Goal: Transaction & Acquisition: Purchase product/service

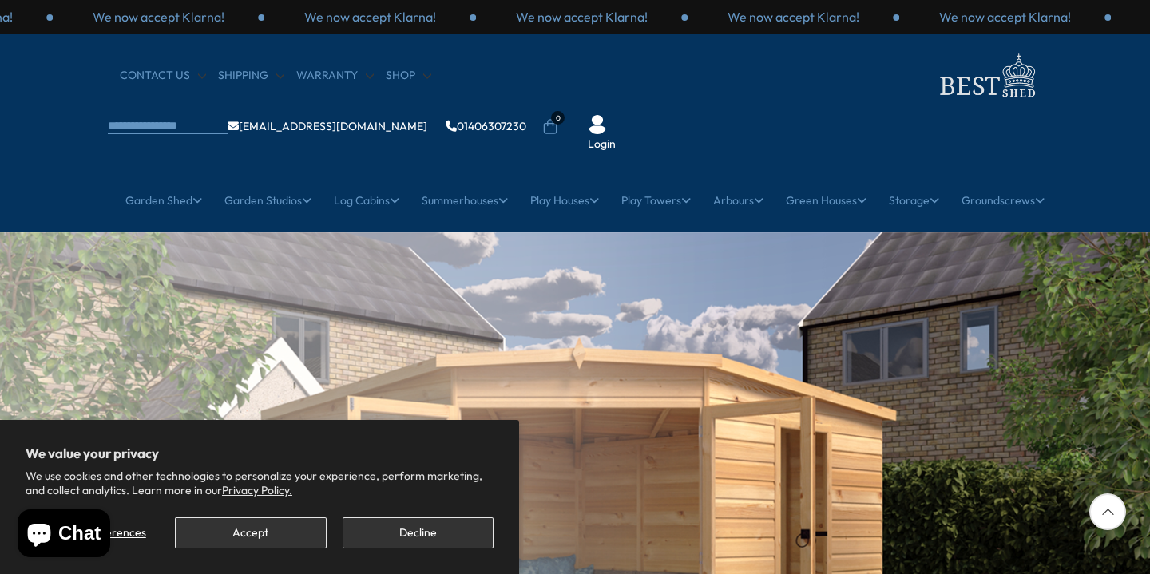
click at [251, 531] on button "Accept" at bounding box center [250, 532] width 151 height 31
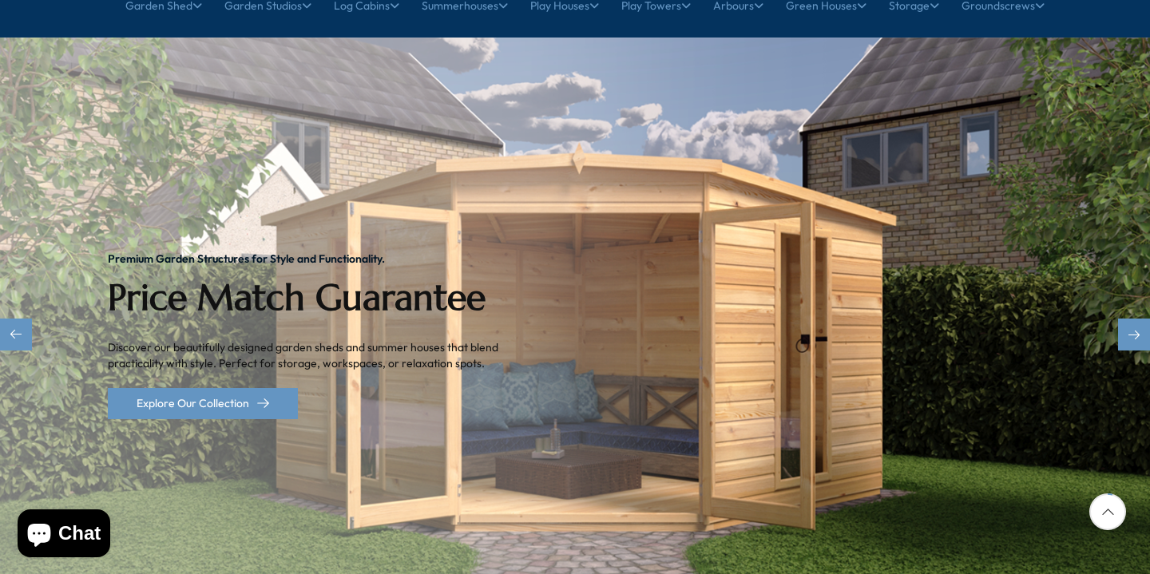
scroll to position [196, 0]
click at [1134, 318] on div "Next slide" at bounding box center [1134, 334] width 32 height 32
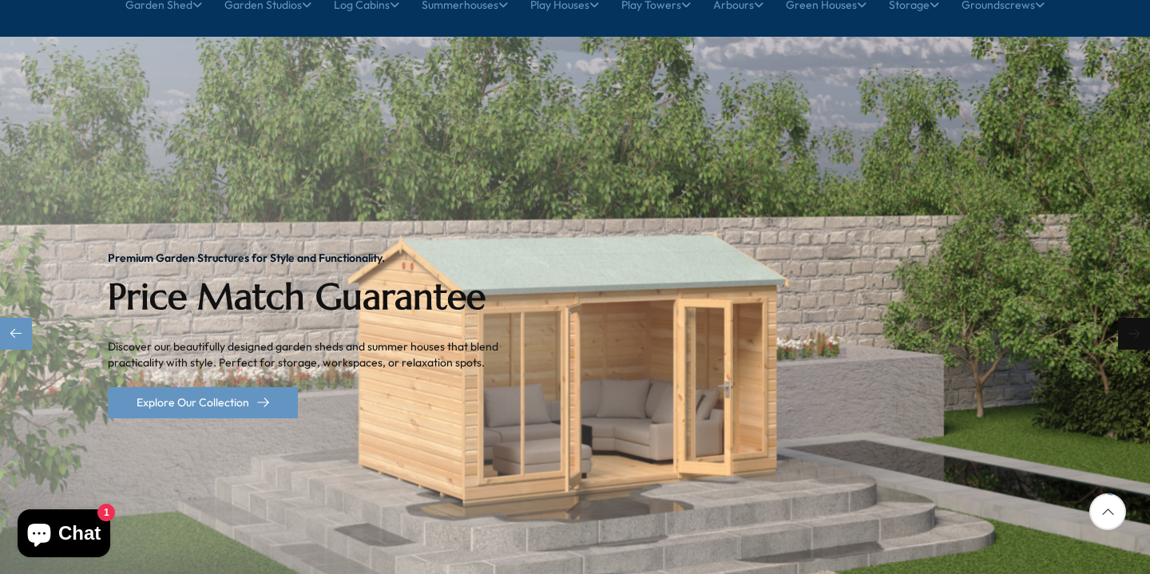
click at [1137, 318] on div "Next slide" at bounding box center [1134, 334] width 32 height 32
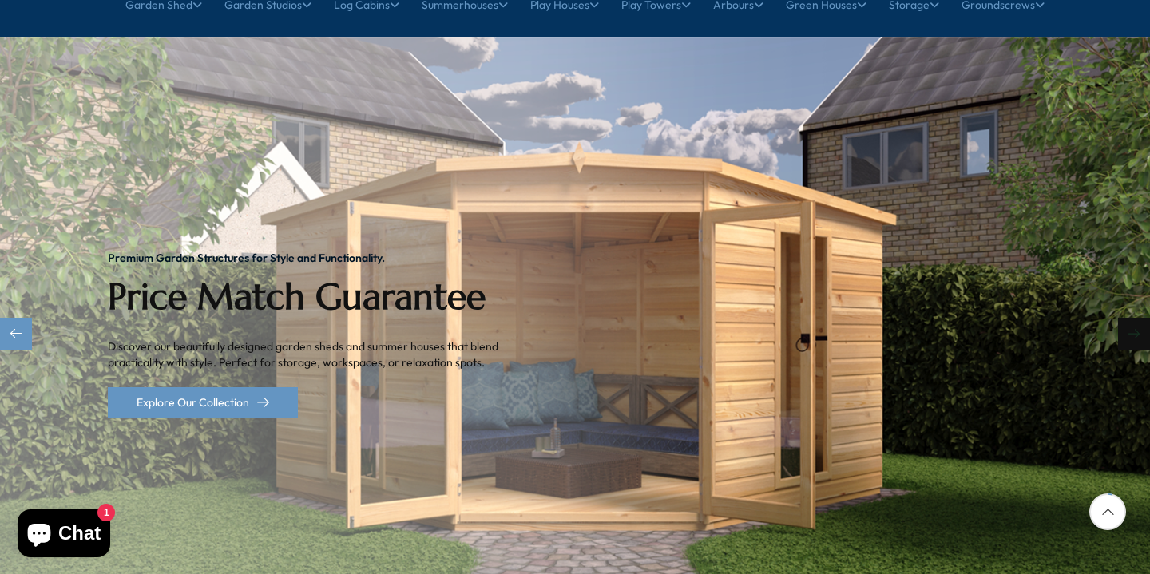
click at [1137, 318] on div "Next slide" at bounding box center [1134, 334] width 32 height 32
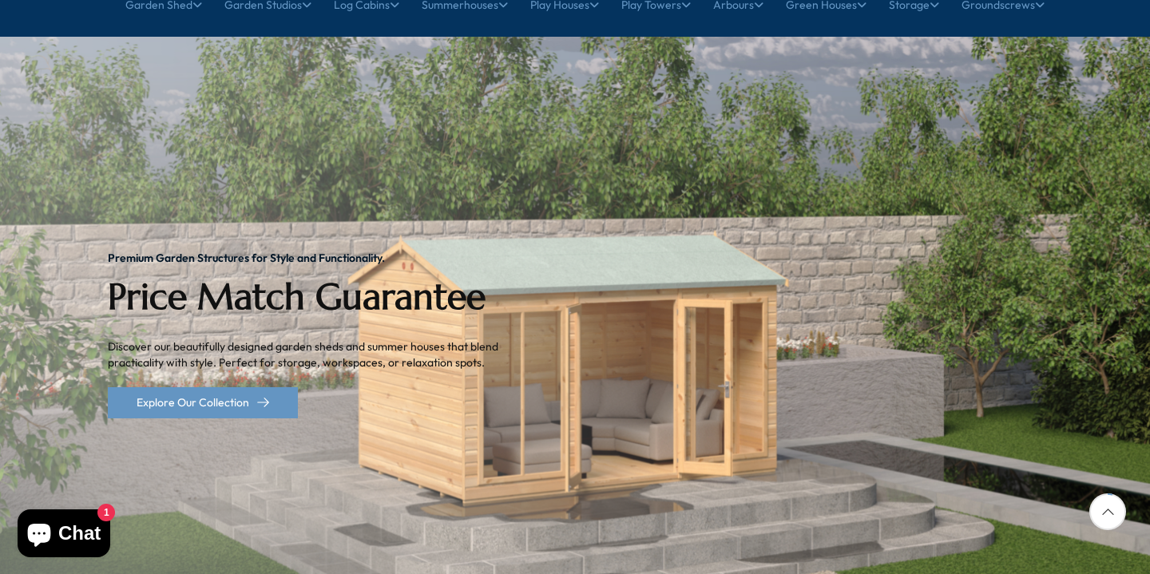
click at [1111, 515] on div at bounding box center [1107, 511] width 37 height 37
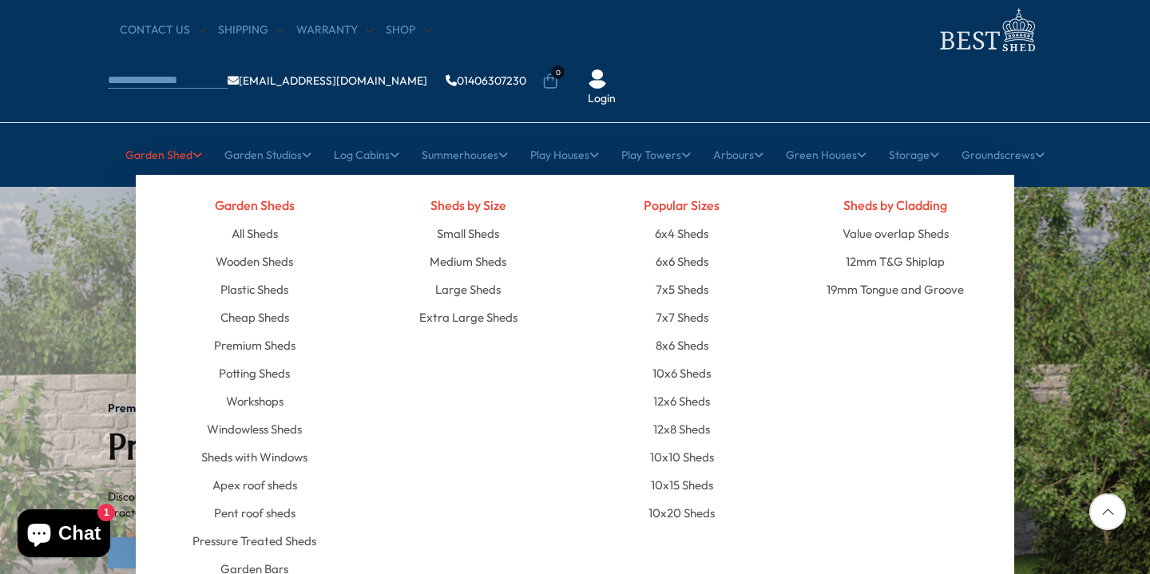
scroll to position [58, 0]
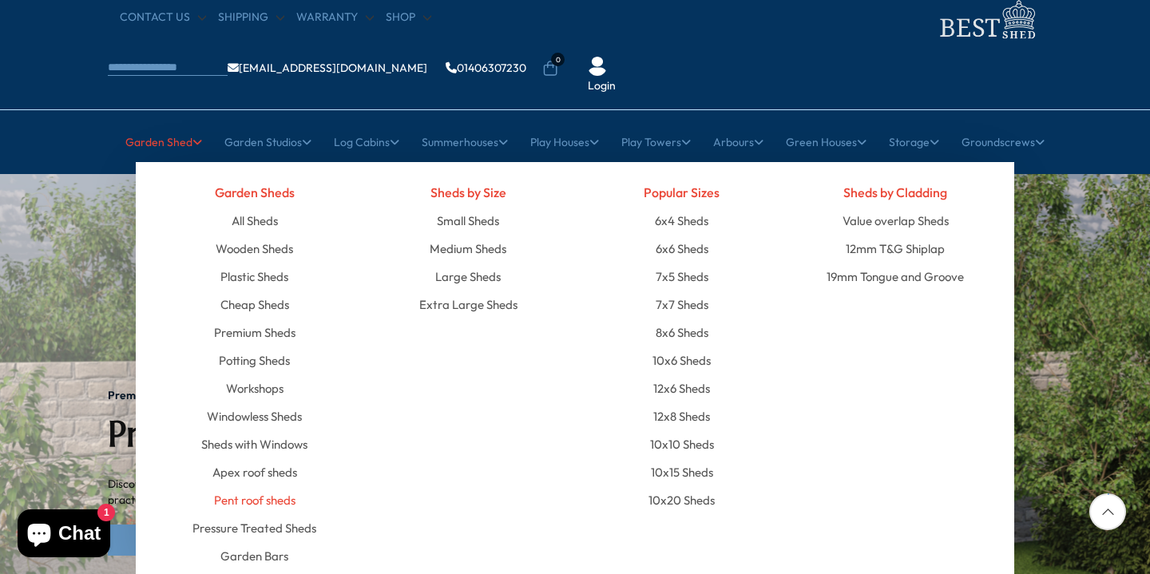
click at [279, 486] on link "Pent roof sheds" at bounding box center [254, 500] width 81 height 28
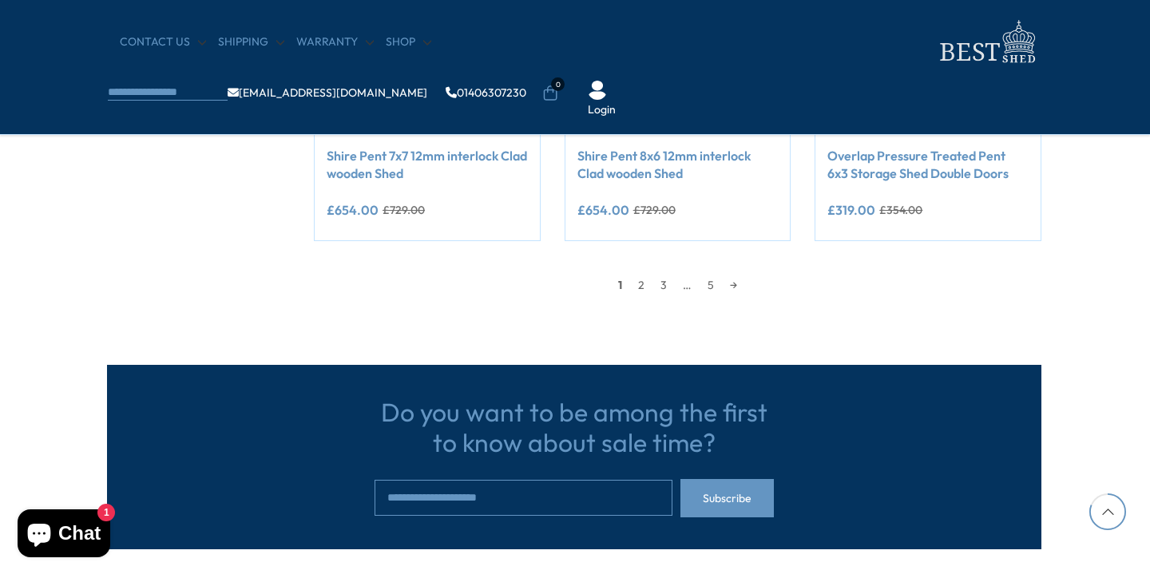
scroll to position [1542, 2]
click at [639, 283] on link "2" at bounding box center [639, 285] width 22 height 24
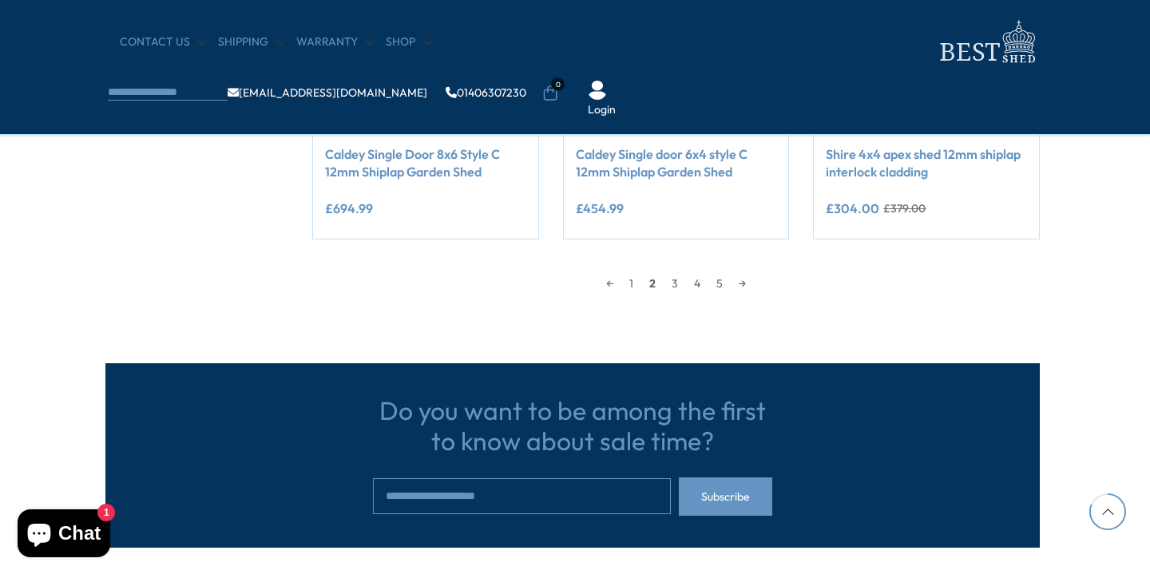
scroll to position [1549, 2]
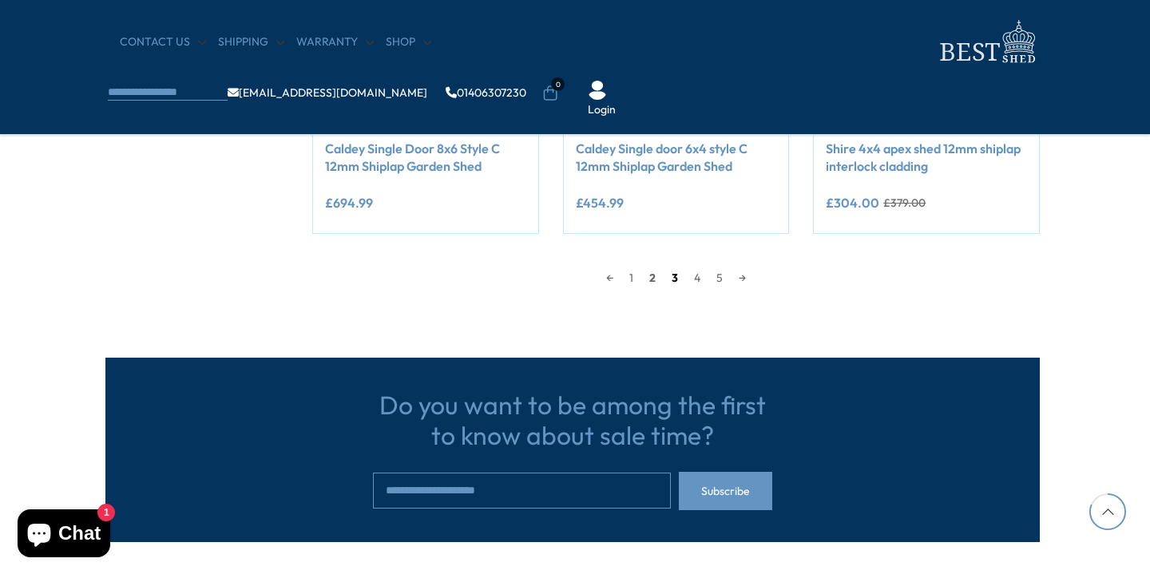
click at [671, 276] on link "3" at bounding box center [674, 278] width 22 height 24
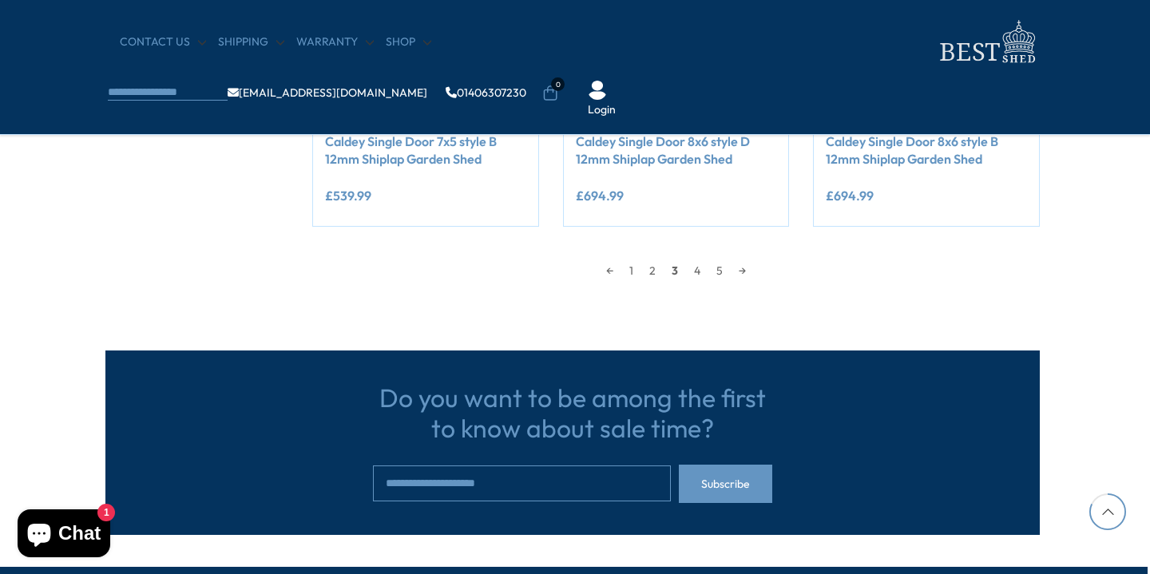
scroll to position [1562, 2]
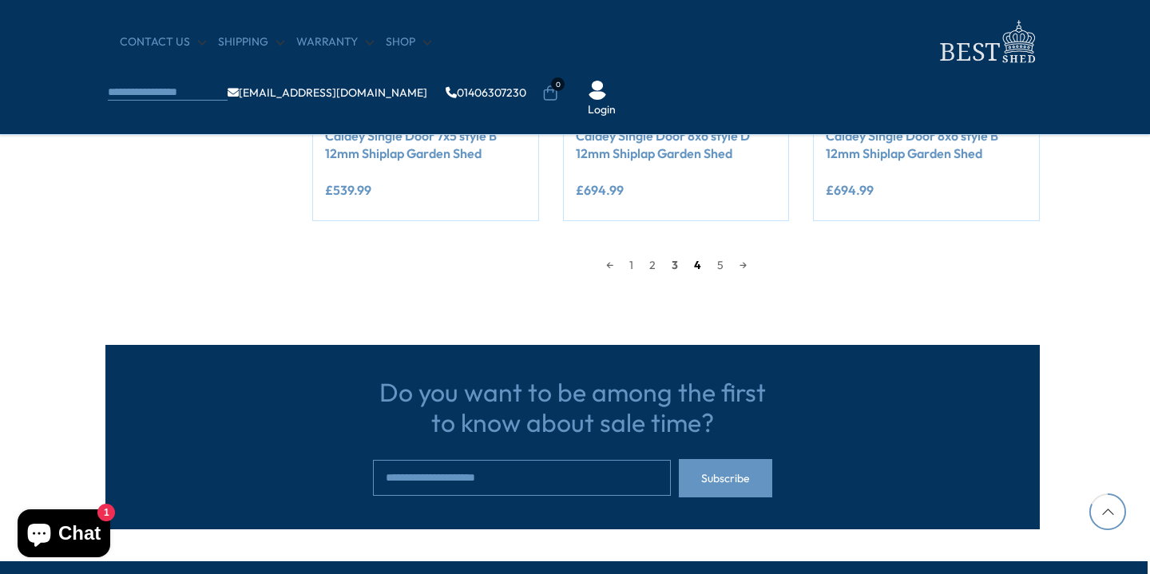
click at [695, 257] on link "4" at bounding box center [697, 265] width 23 height 24
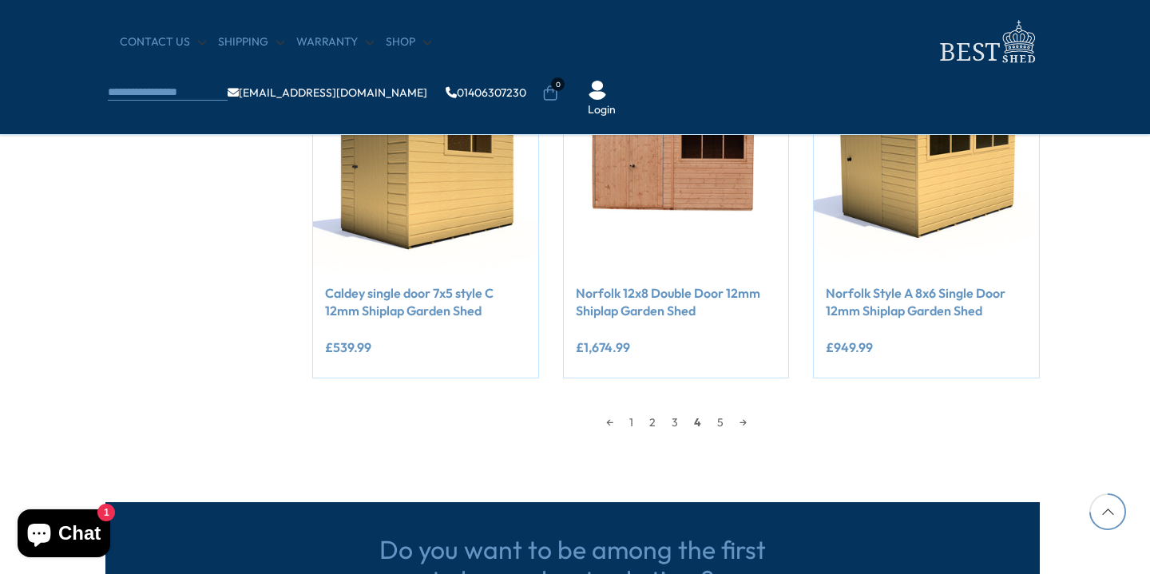
scroll to position [1418, 2]
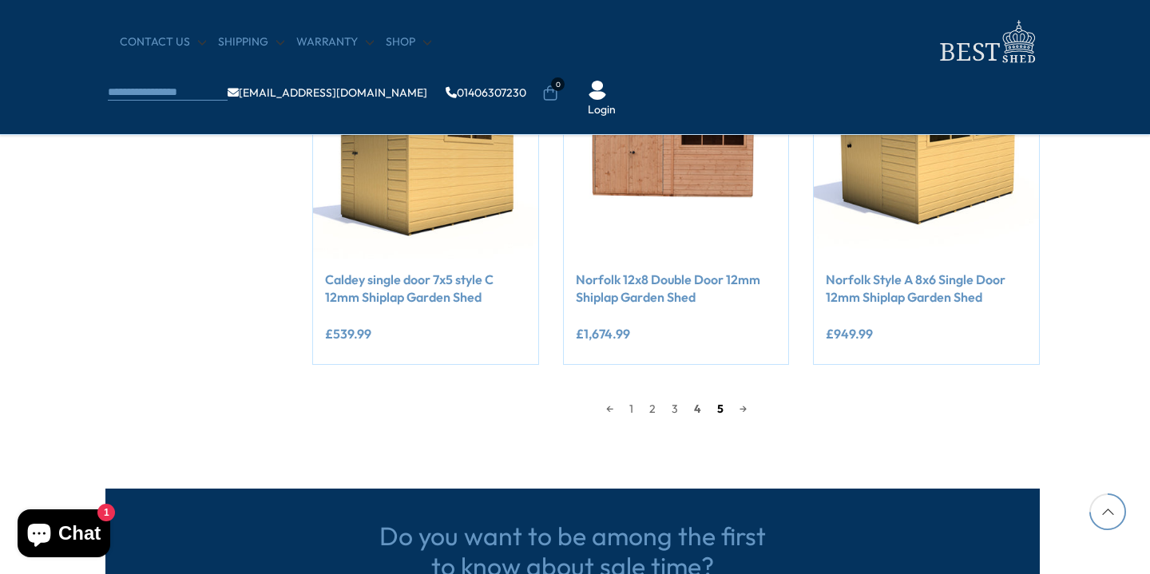
click at [723, 403] on link "5" at bounding box center [720, 409] width 22 height 24
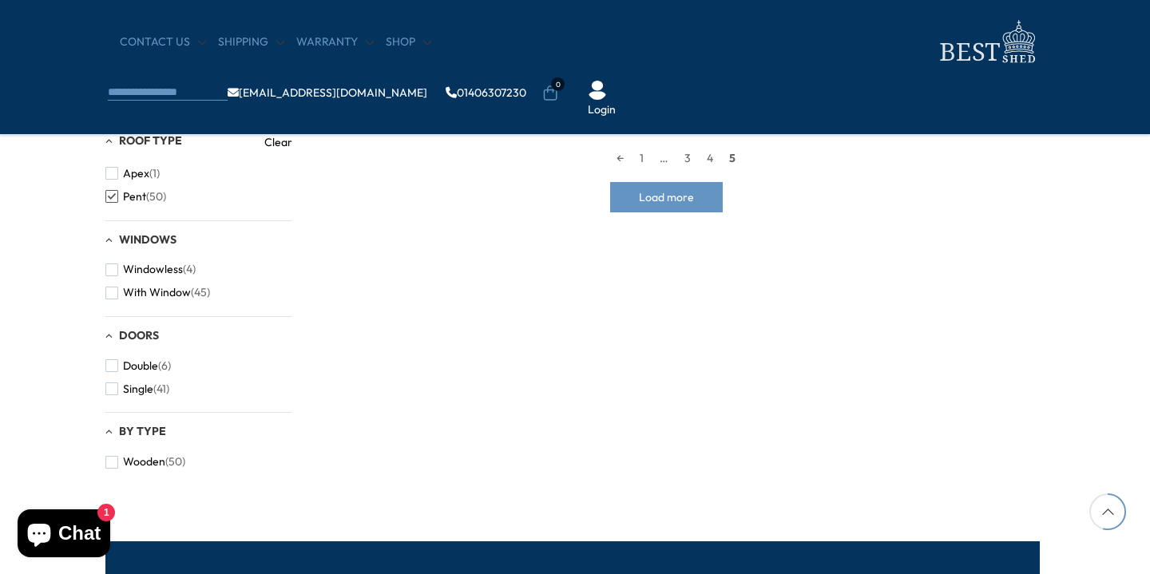
scroll to position [628, 2]
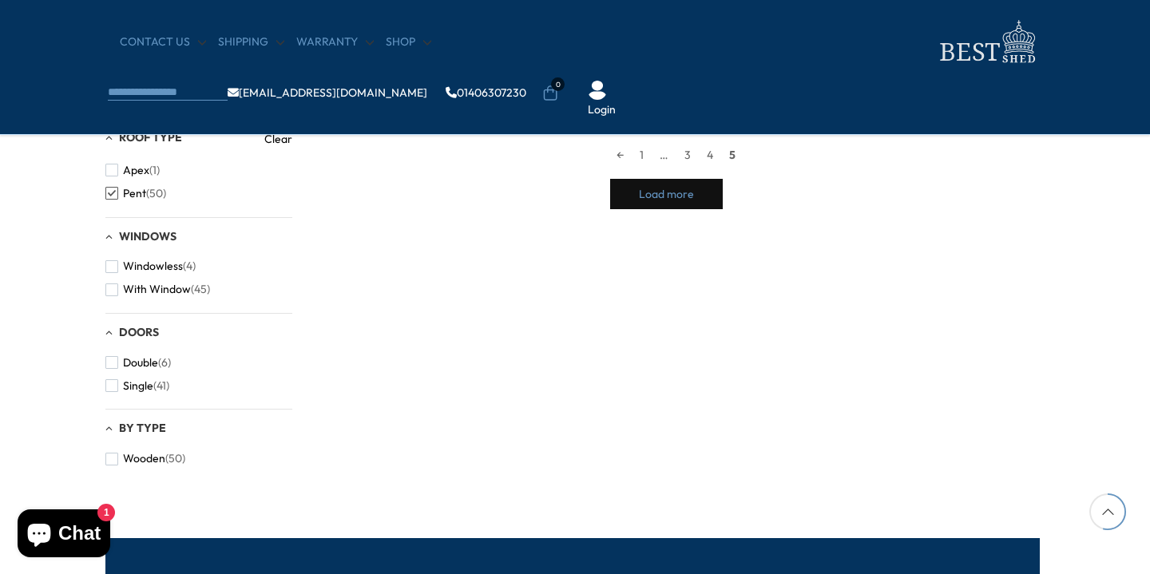
click at [656, 189] on span "Load more" at bounding box center [666, 193] width 55 height 11
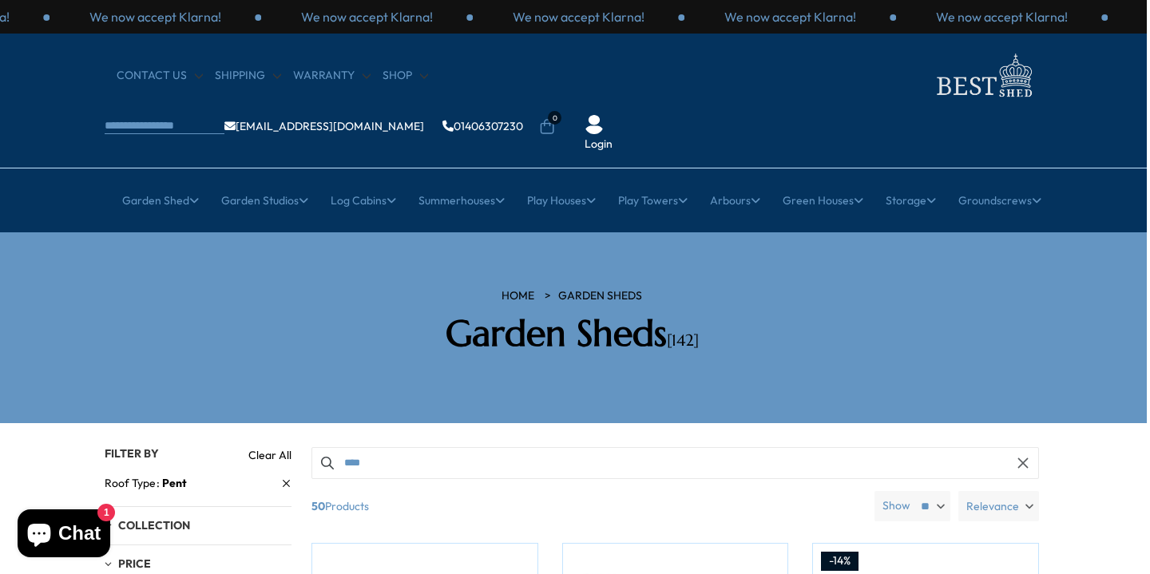
scroll to position [0, 3]
